Goal: Transaction & Acquisition: Purchase product/service

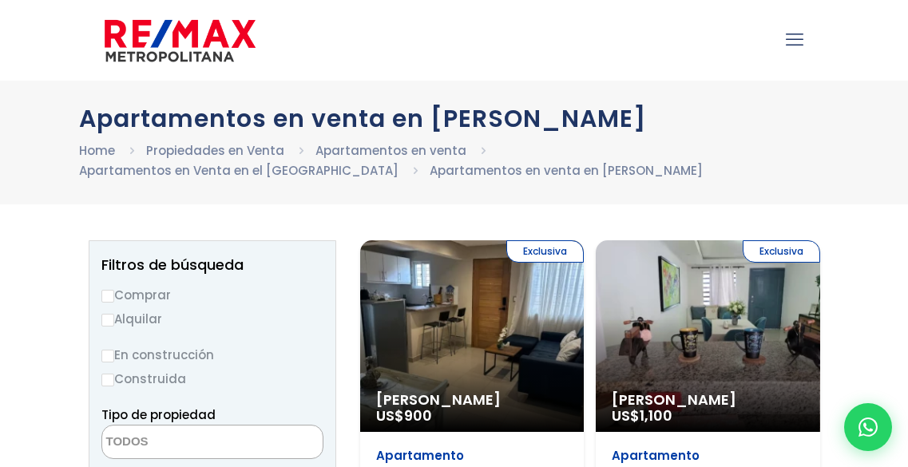
select select
click at [37, 64] on div ".path{fill:none;stroke:#000;stroke-miterlimit:10;stroke-width:1.5px;} ✕" at bounding box center [454, 40] width 908 height 81
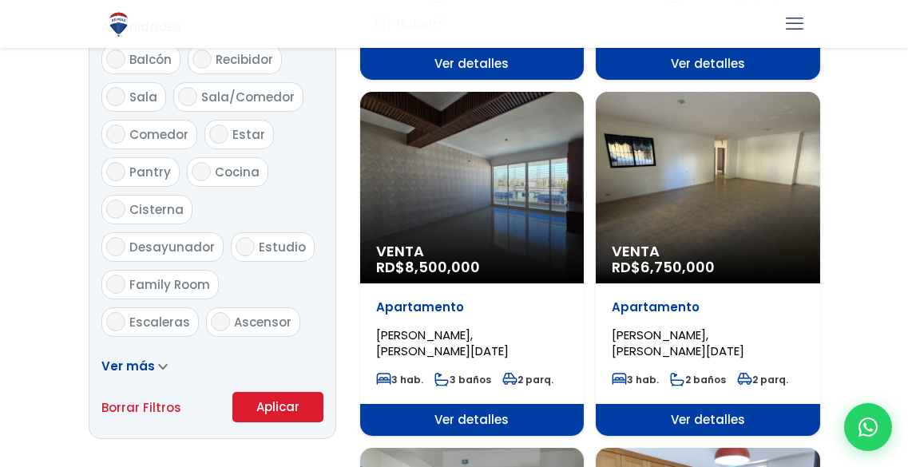
scroll to position [888, 0]
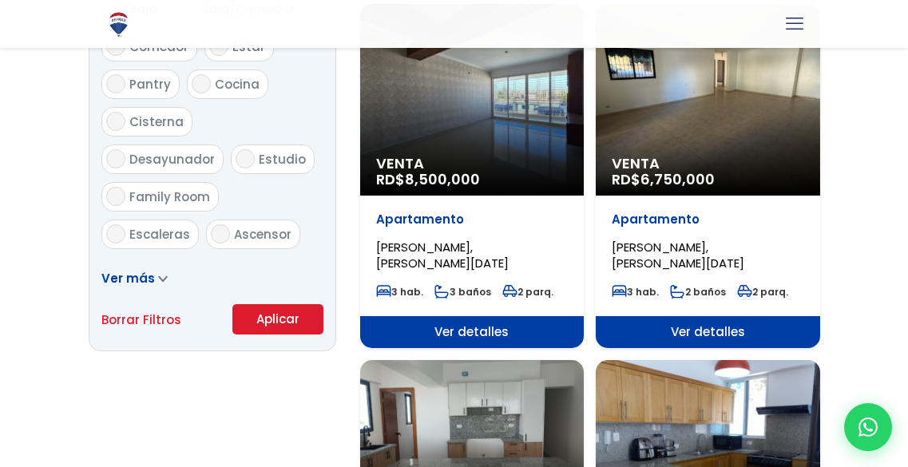
scroll to position [1020, 0]
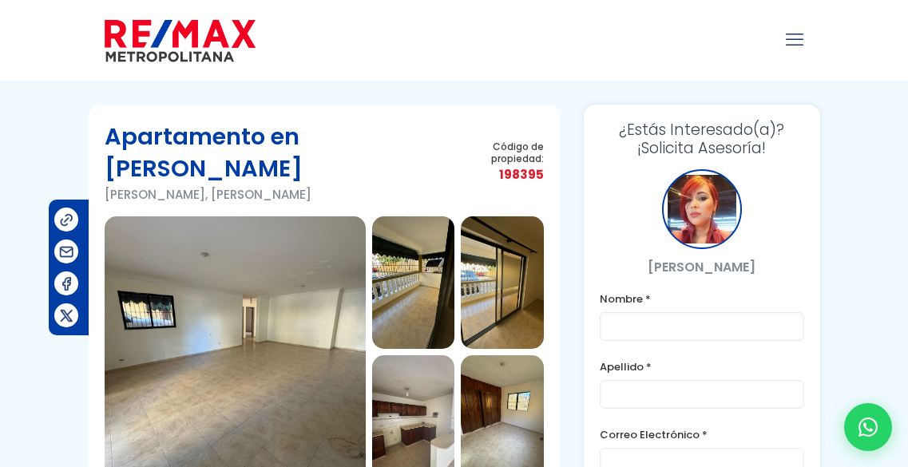
scroll to position [1, 0]
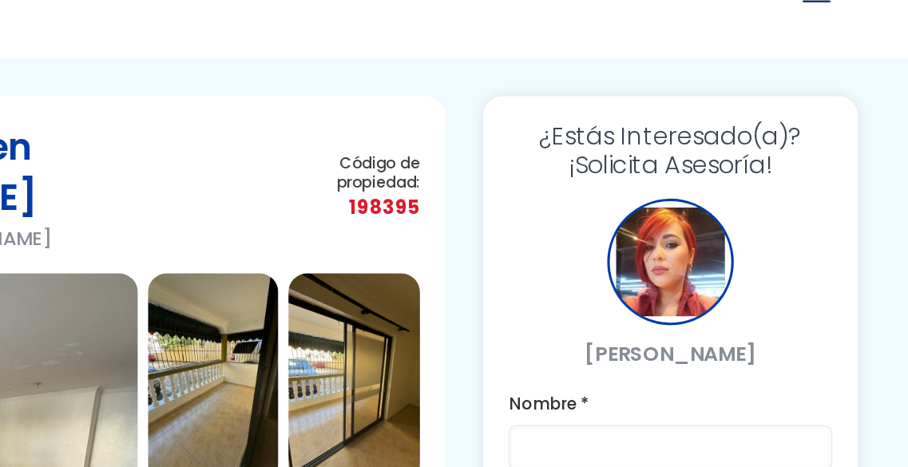
click at [659, 259] on p "[PERSON_NAME]" at bounding box center [701, 266] width 204 height 20
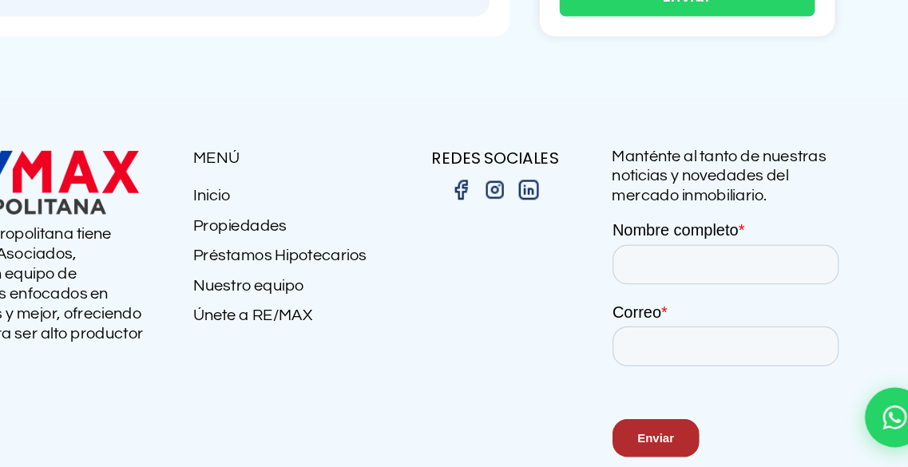
scroll to position [1917, 0]
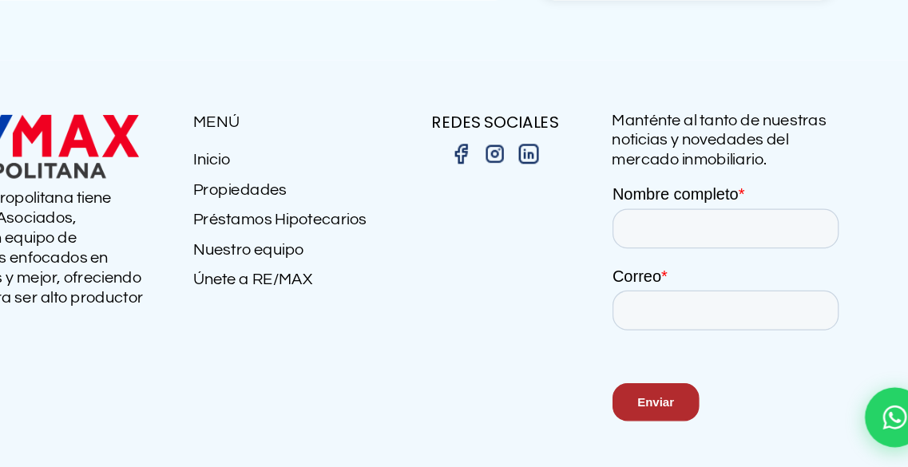
click at [180, 181] on img at bounding box center [171, 210] width 184 height 58
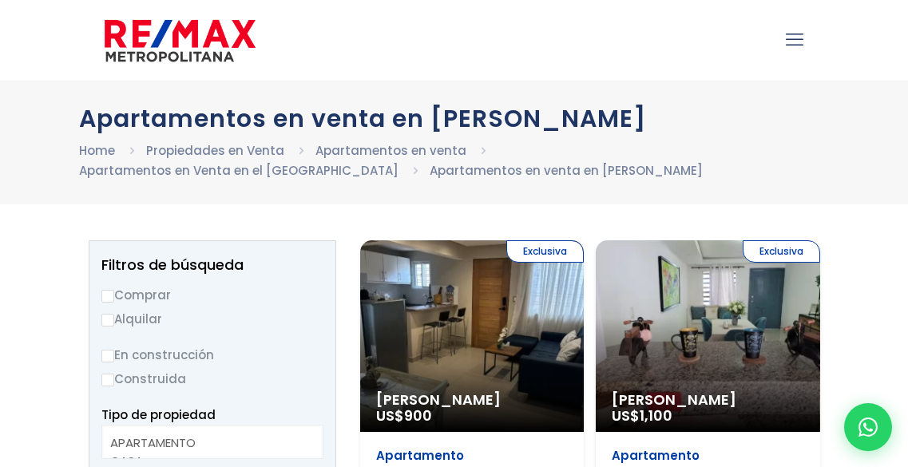
select select
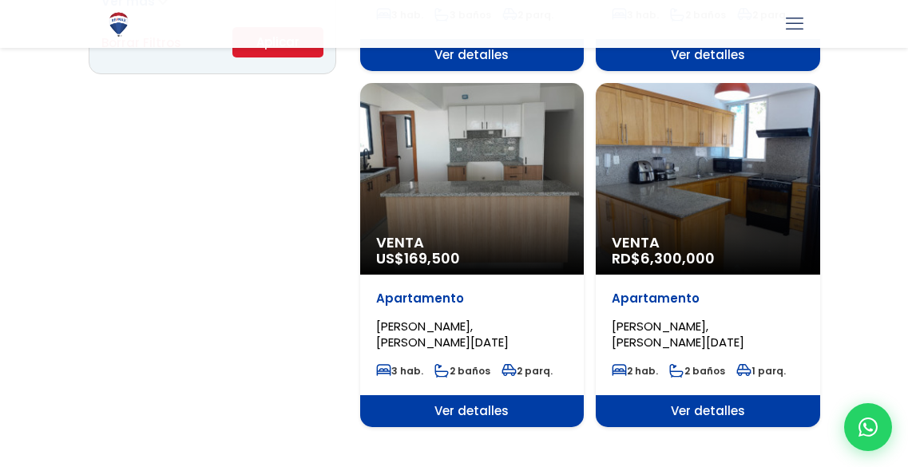
scroll to position [1248, 0]
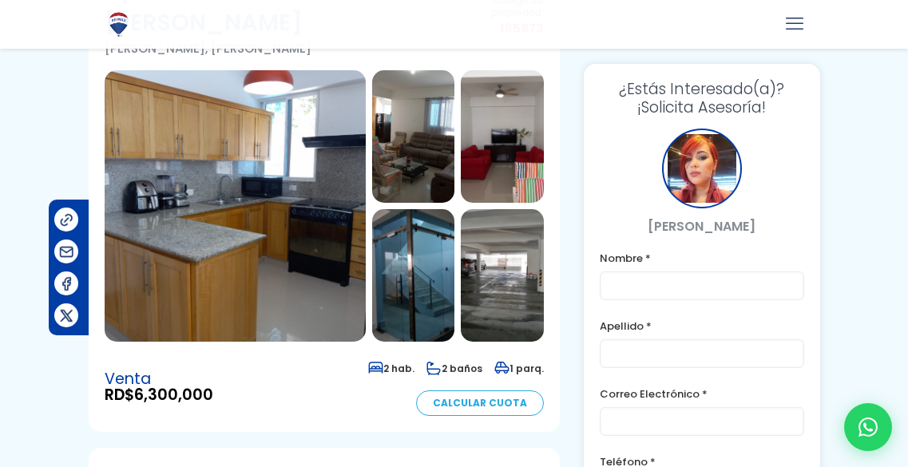
scroll to position [114, 0]
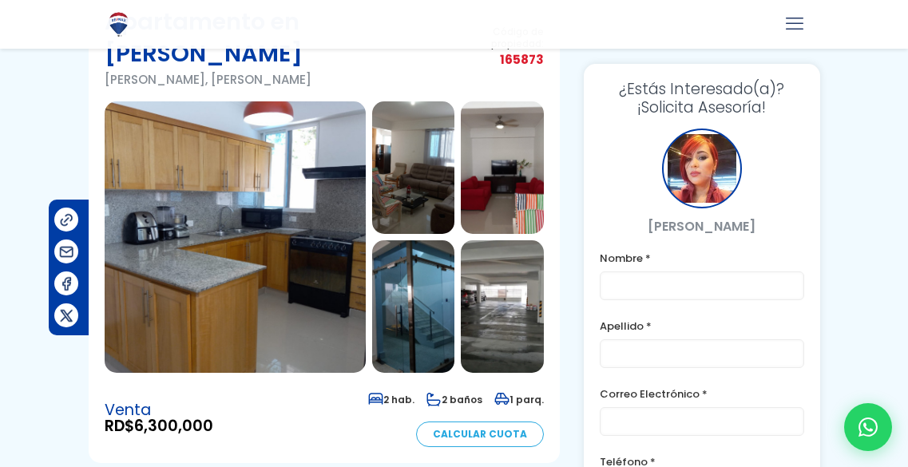
click at [235, 256] on img at bounding box center [235, 236] width 261 height 271
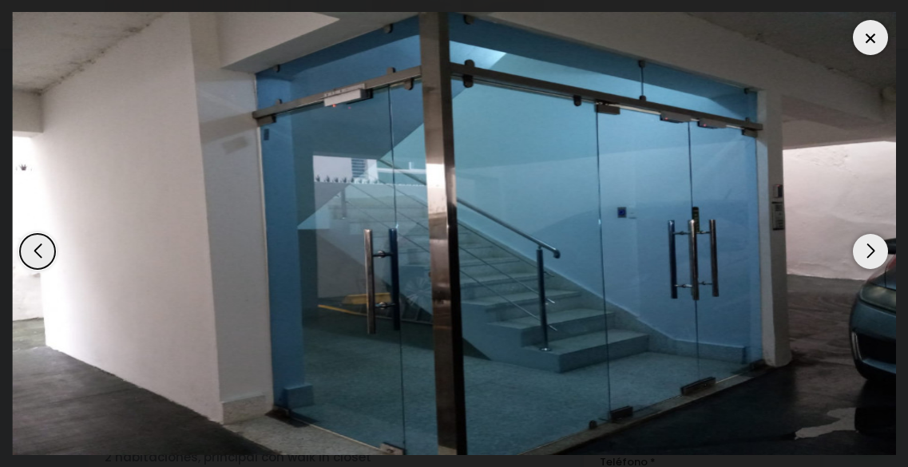
scroll to position [345, 0]
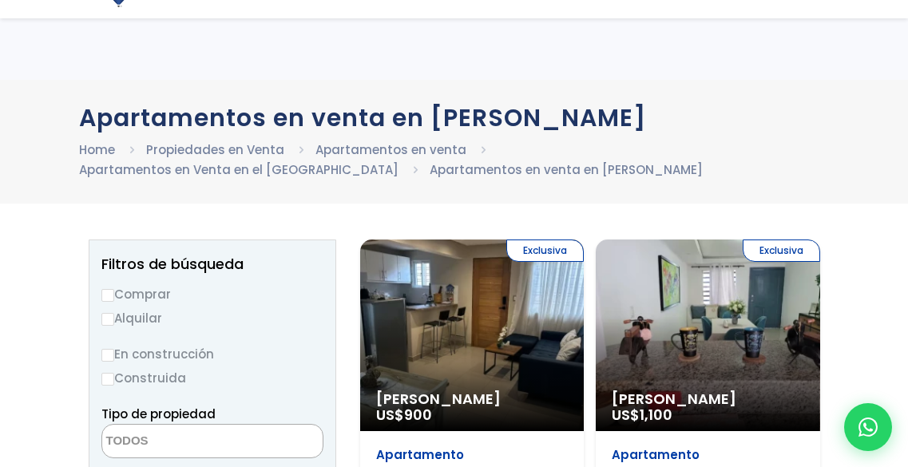
select select
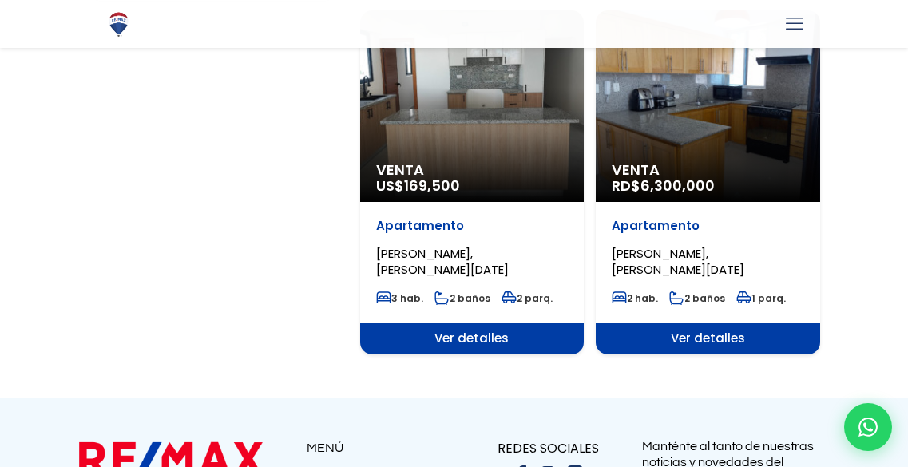
scroll to position [1326, 0]
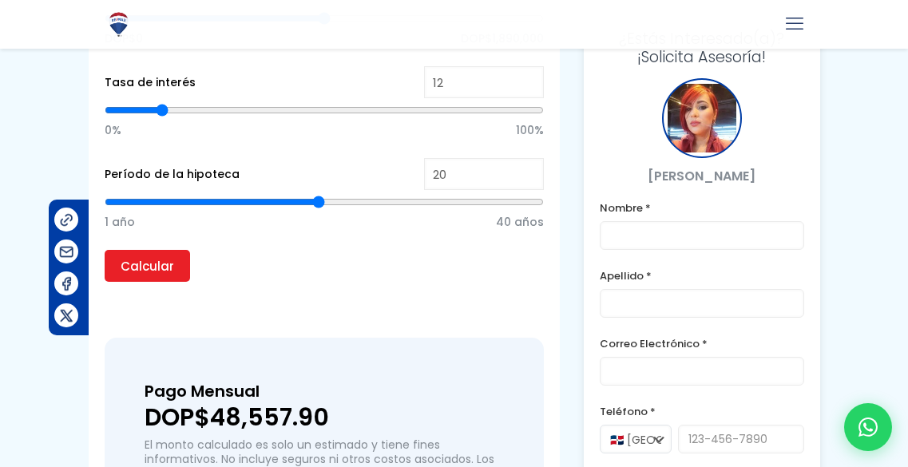
scroll to position [1566, 0]
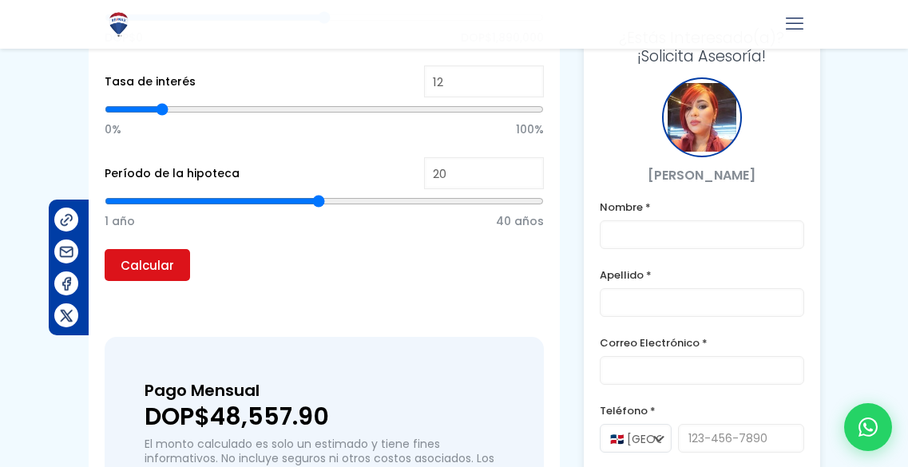
click at [152, 271] on input "Calcular" at bounding box center [147, 265] width 85 height 32
click at [138, 270] on input "Calcular" at bounding box center [147, 265] width 85 height 32
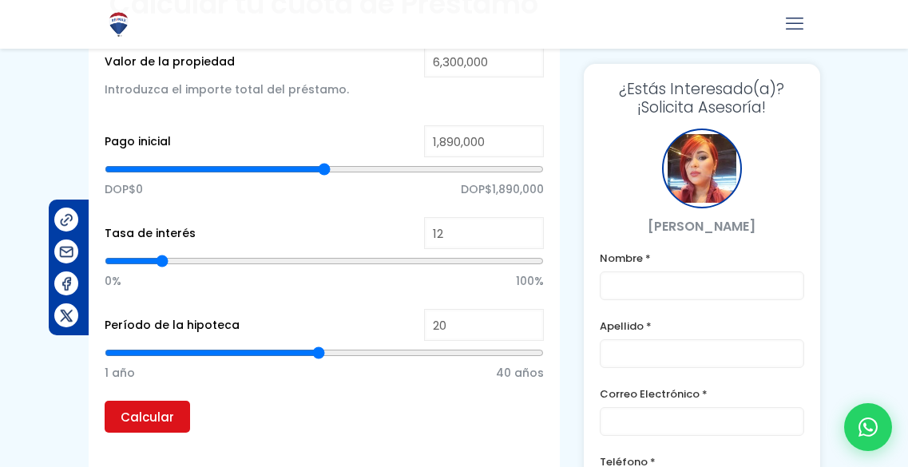
scroll to position [1406, 0]
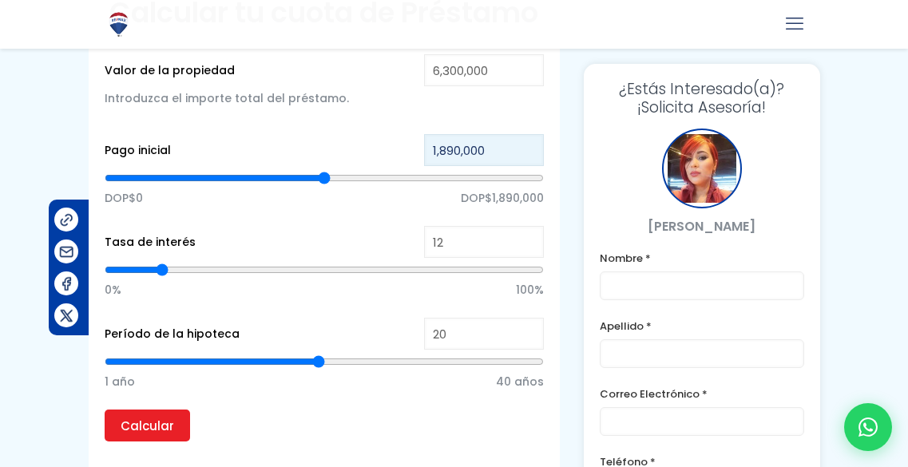
click at [500, 152] on input "1,890,000" at bounding box center [484, 150] width 120 height 32
type input "189,000"
type input "189000"
type input "18,900"
type input "18900"
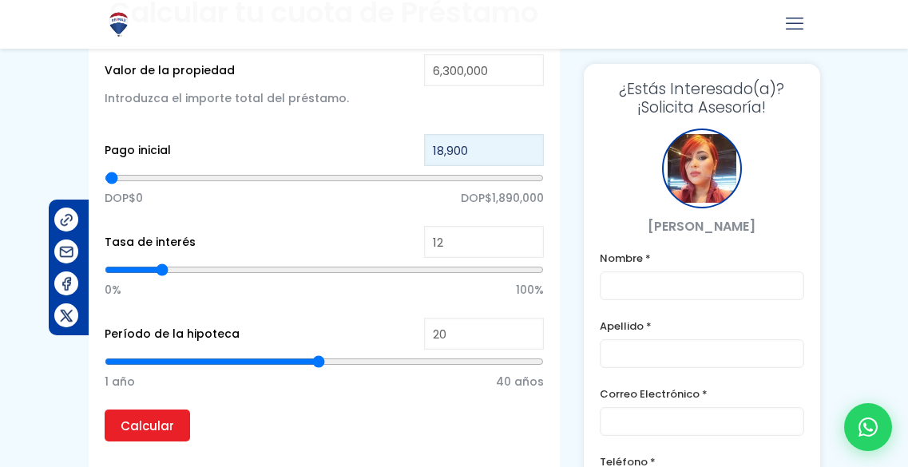
type input "1,890"
type input "1890"
type input "189"
type input "18"
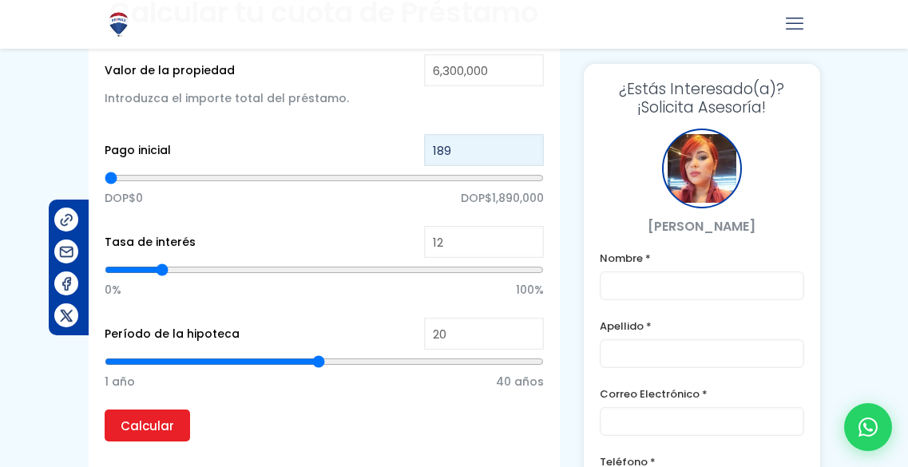
type input "18"
type input "1"
type input "15"
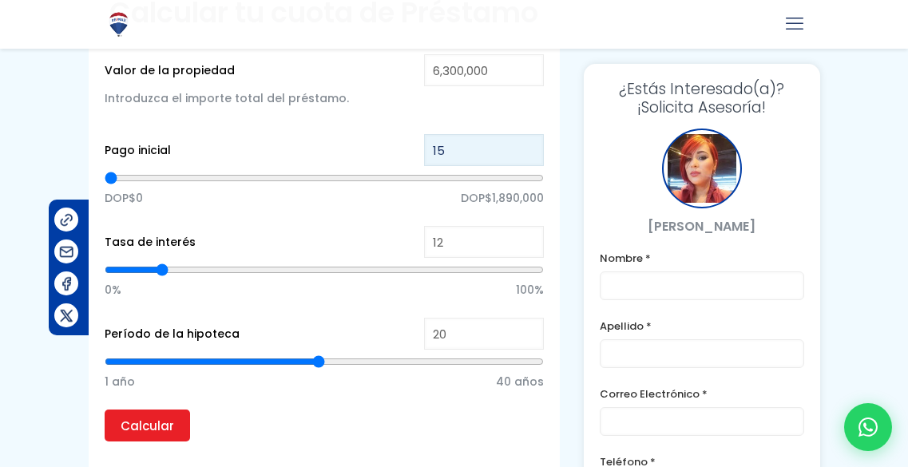
type input "150"
type input "1,500"
type input "1500"
type input "15,000"
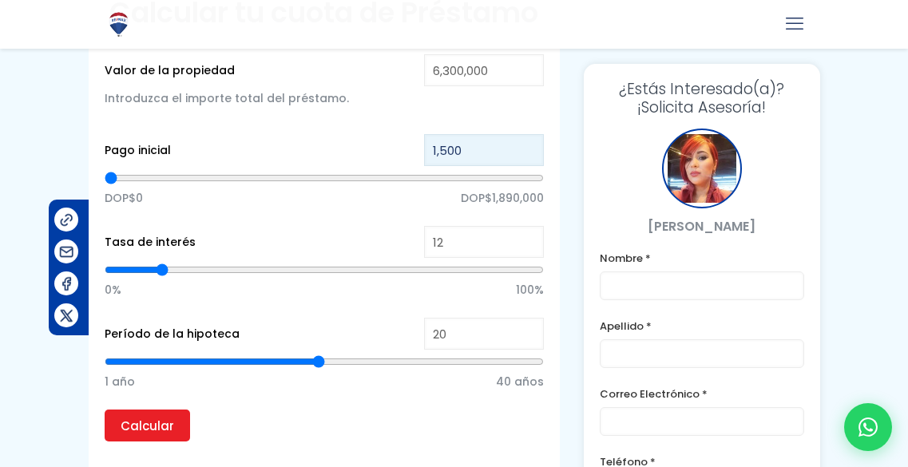
type input "15000"
type input "150,000"
type input "150000"
type input "1,500,000"
type input "1500000"
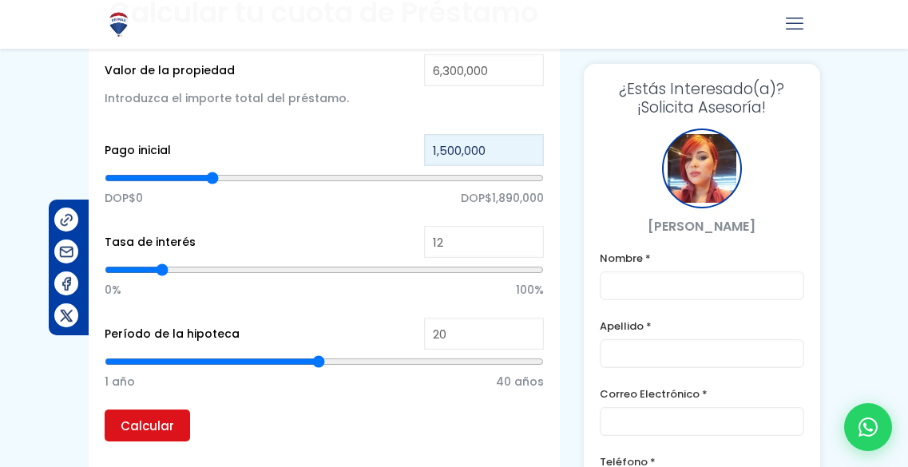
type input "1,500,000"
click at [130, 430] on input "Calcular" at bounding box center [147, 425] width 85 height 32
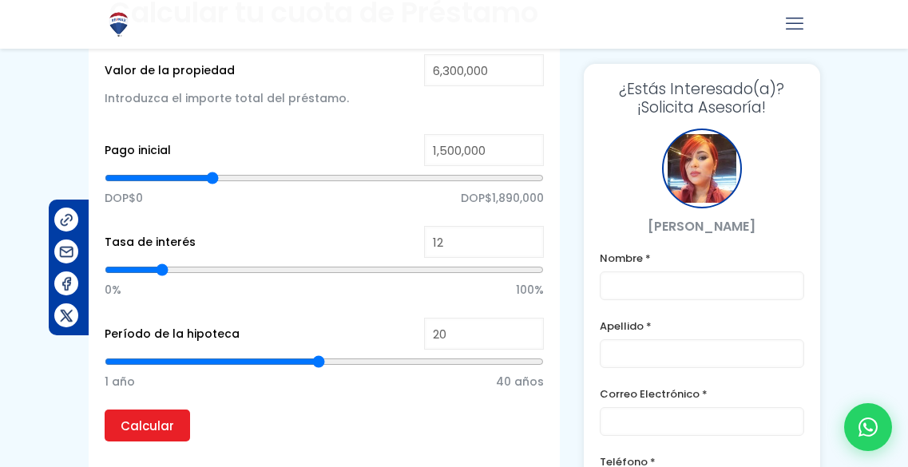
click at [312, 425] on p "Calcular" at bounding box center [325, 425] width 440 height 32
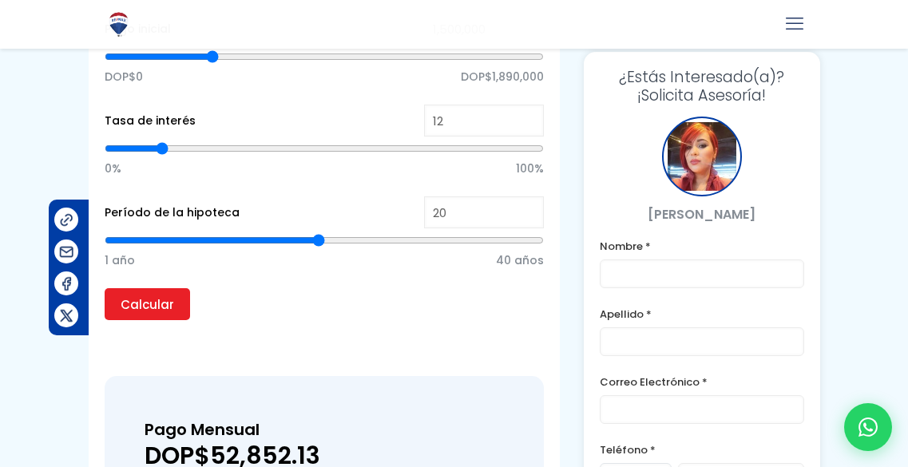
scroll to position [1525, 0]
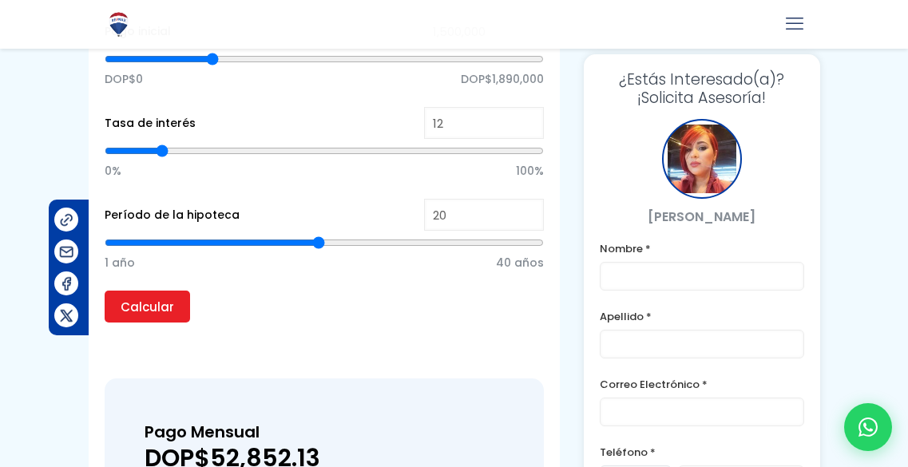
type input "22"
type input "24"
type input "25"
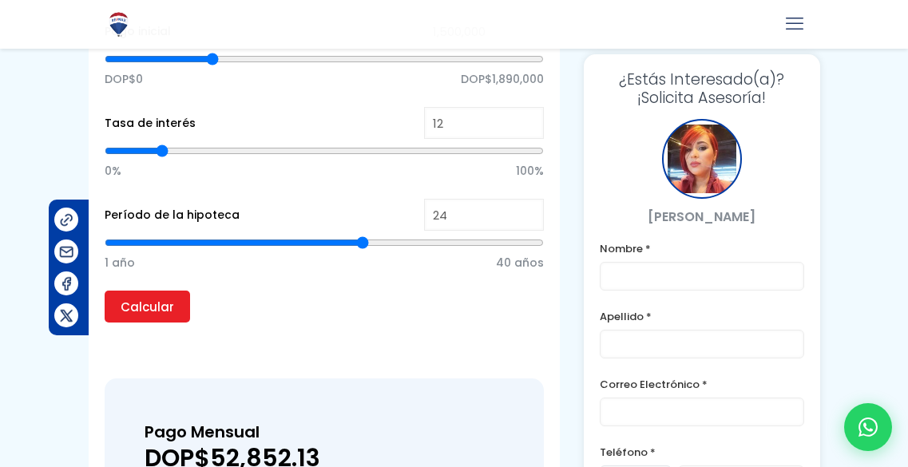
type input "25"
type input "27"
type input "28"
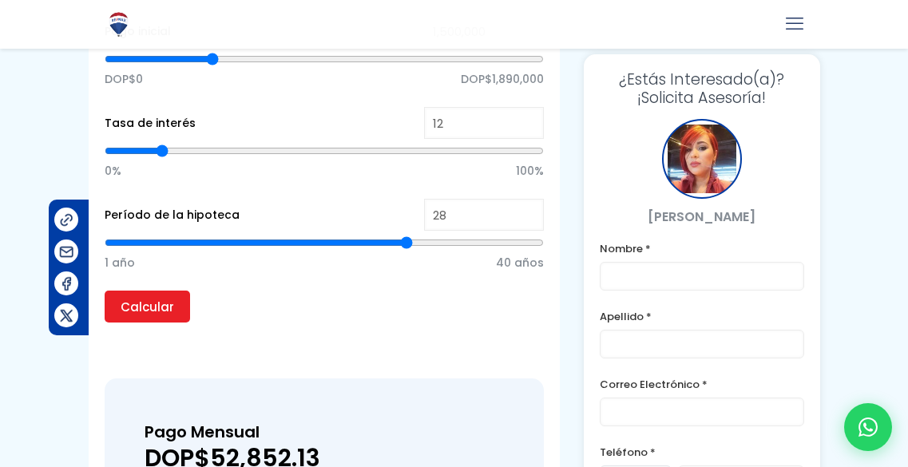
type input "29"
type input "30"
type input "31"
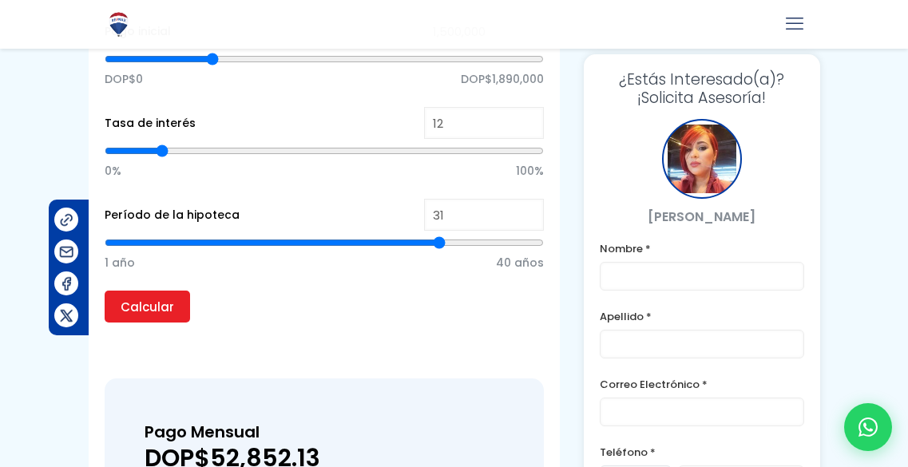
drag, startPoint x: 320, startPoint y: 240, endPoint x: 437, endPoint y: 259, distance: 118.0
type input "31"
click at [437, 251] on input "range" at bounding box center [325, 243] width 440 height 16
type input "30"
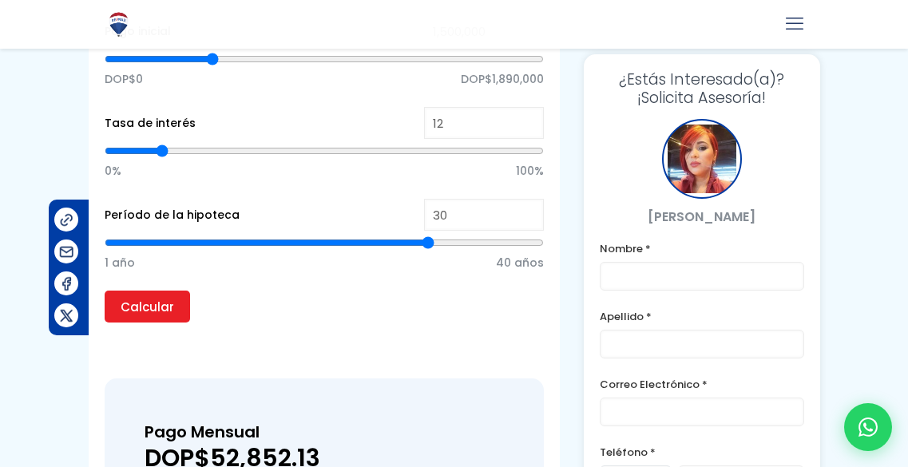
type input "29"
type input "28"
type input "27"
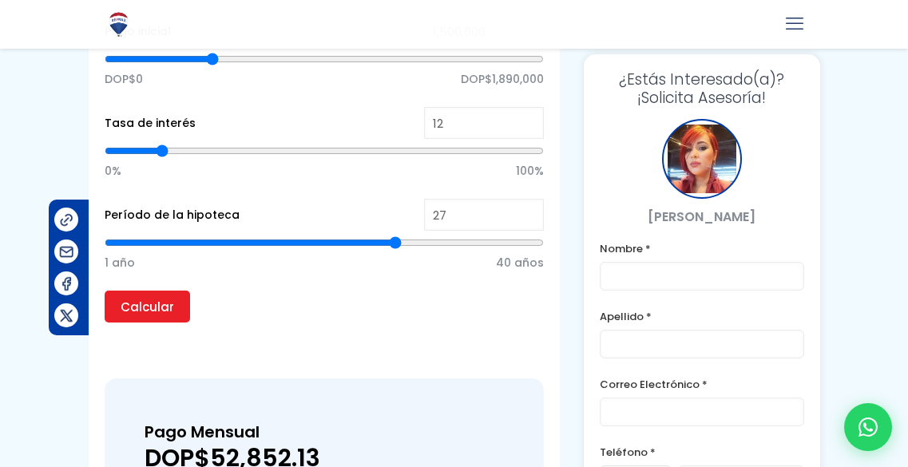
drag, startPoint x: 434, startPoint y: 240, endPoint x: 395, endPoint y: 246, distance: 39.5
type input "27"
click at [395, 246] on input "range" at bounding box center [325, 243] width 440 height 16
type input "26"
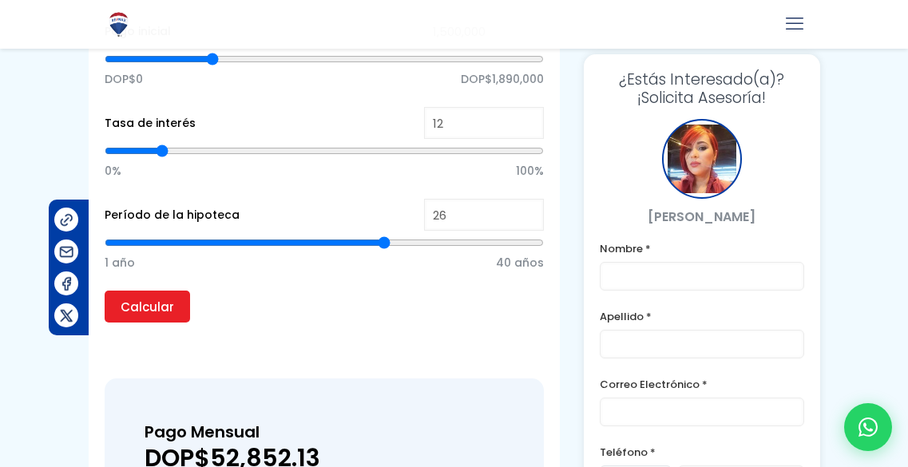
type input "25"
type input "24"
type input "25"
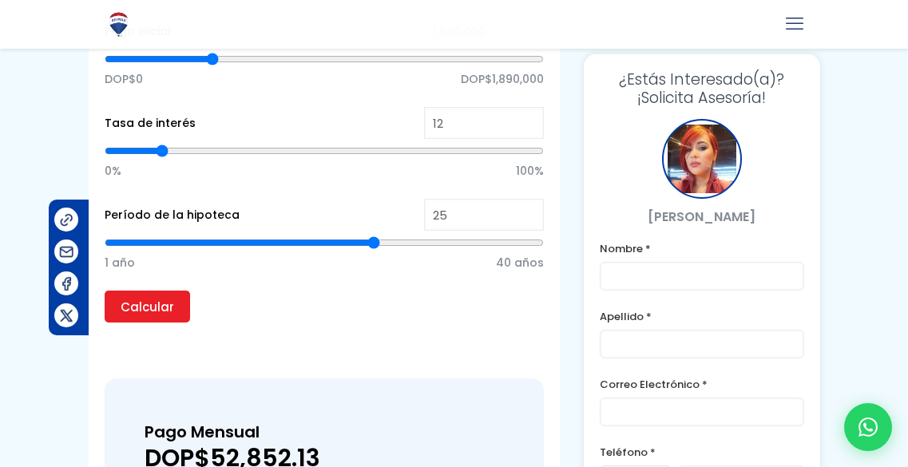
drag, startPoint x: 388, startPoint y: 242, endPoint x: 372, endPoint y: 244, distance: 16.1
type input "25"
click at [372, 244] on input "range" at bounding box center [325, 243] width 440 height 16
click at [119, 302] on input "Calcular" at bounding box center [147, 307] width 85 height 32
click at [328, 334] on form "Valor de la propiedad 6,300,000 Introduzca el importe total del préstamo. Pago …" at bounding box center [325, 136] width 440 height 403
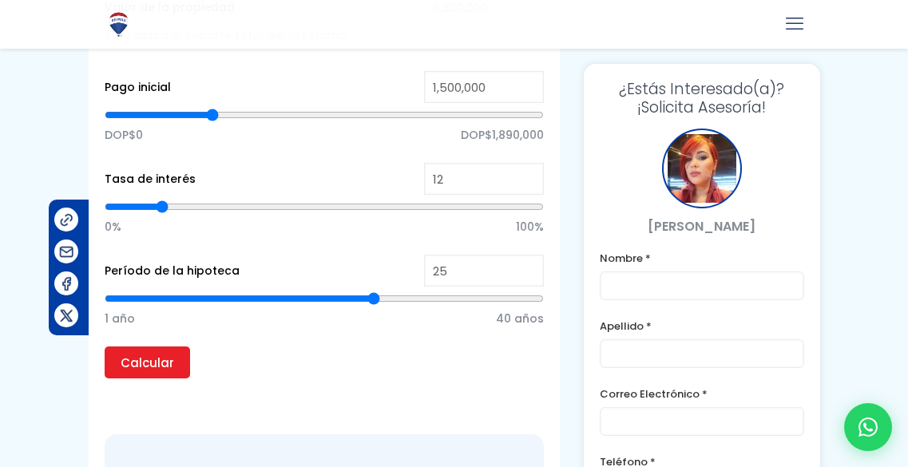
scroll to position [1446, 0]
